Goal: Task Accomplishment & Management: Use online tool/utility

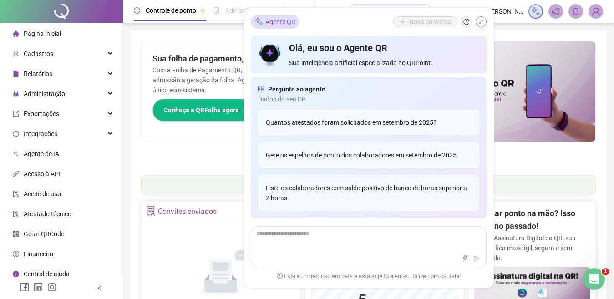
click at [479, 23] on icon "shrink" at bounding box center [481, 22] width 6 height 6
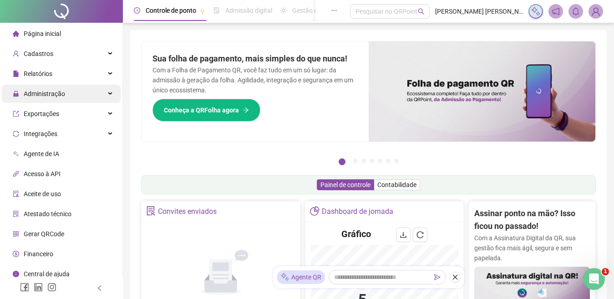
click at [45, 90] on span "Administração" at bounding box center [44, 93] width 41 height 7
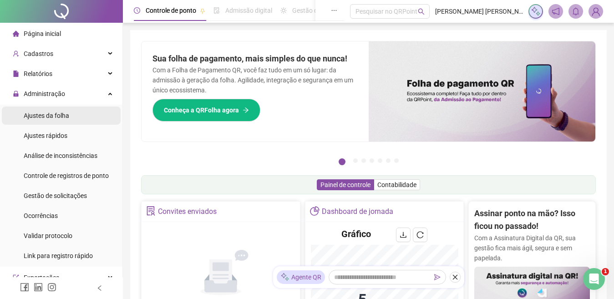
click at [48, 116] on span "Ajustes da folha" at bounding box center [47, 115] width 46 height 7
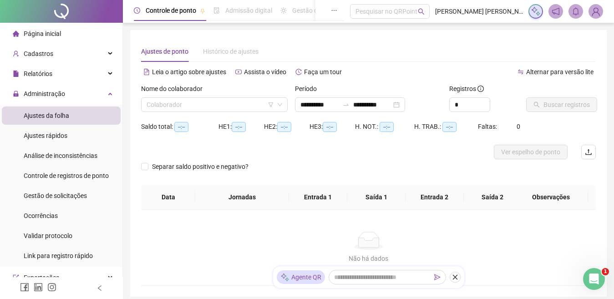
type input "**********"
click at [183, 107] on input "search" at bounding box center [210, 105] width 127 height 14
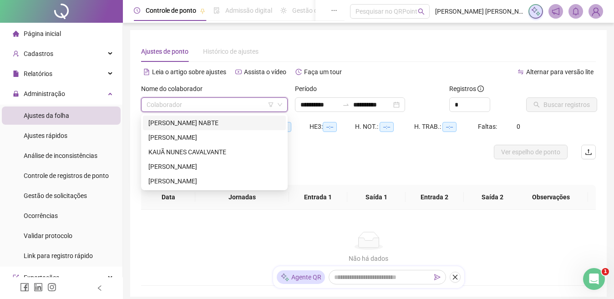
click at [180, 126] on div "BRUNO SANTOS NABTE" at bounding box center [214, 123] width 132 height 10
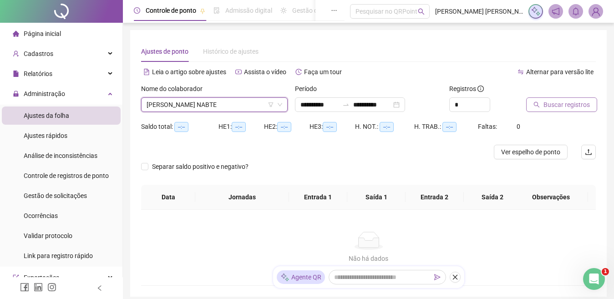
click at [567, 101] on span "Buscar registros" at bounding box center [567, 105] width 46 height 10
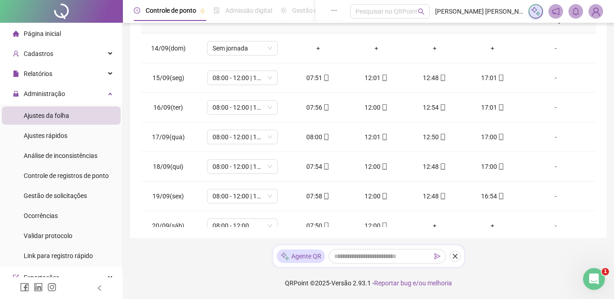
scroll to position [427, 0]
